Goal: Navigation & Orientation: Find specific page/section

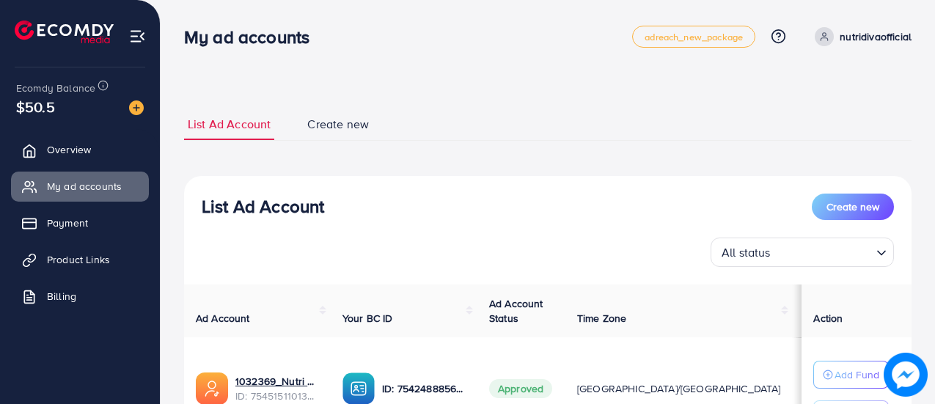
scroll to position [141, 0]
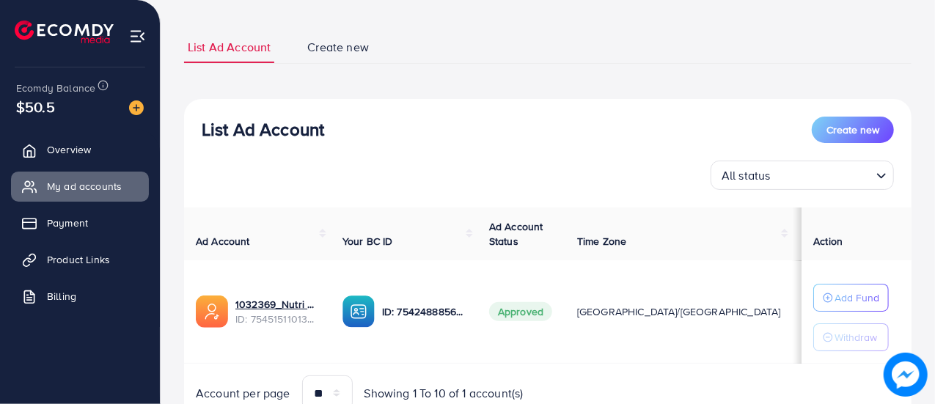
scroll to position [141, 0]
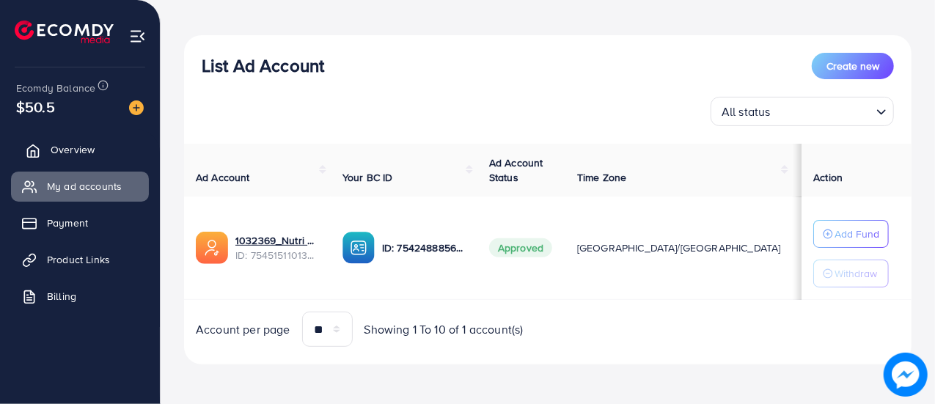
click at [53, 145] on span "Overview" at bounding box center [73, 149] width 44 height 15
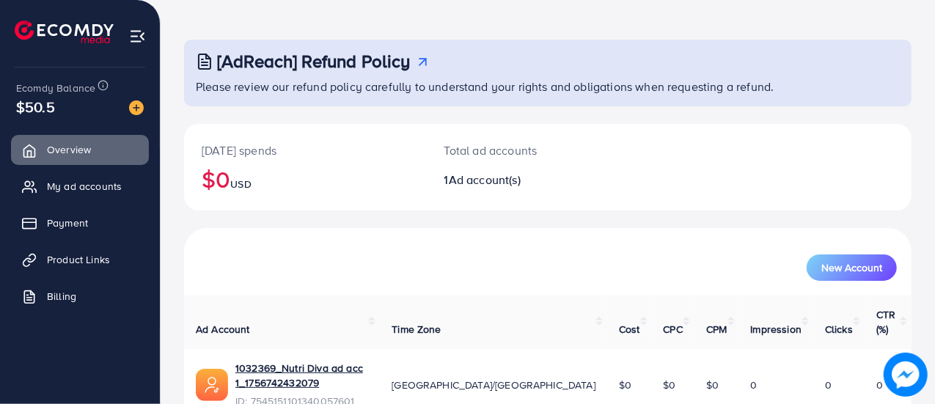
scroll to position [100, 0]
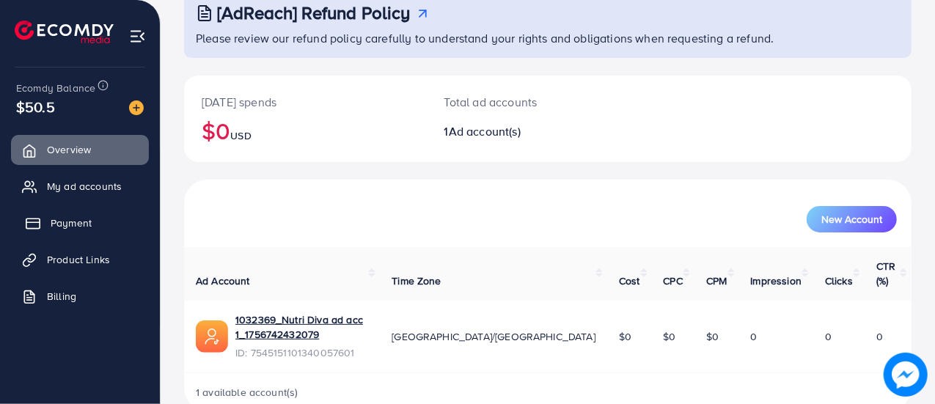
click at [60, 211] on link "Payment" at bounding box center [80, 222] width 138 height 29
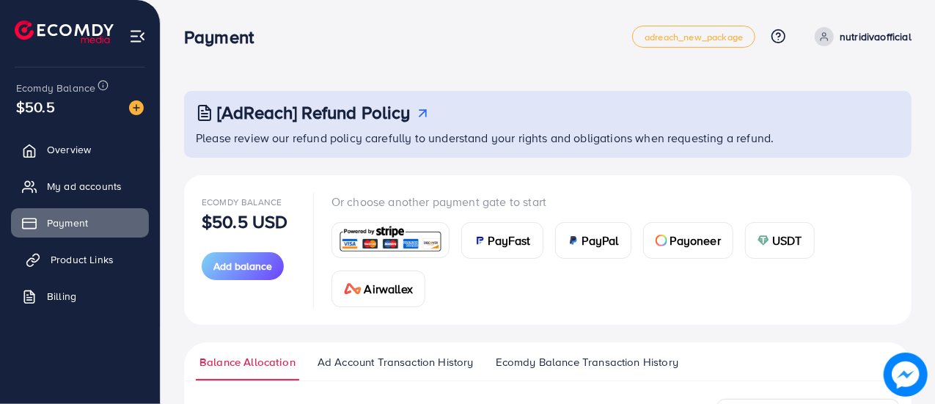
click at [76, 270] on link "Product Links" at bounding box center [80, 259] width 138 height 29
